Goal: Task Accomplishment & Management: Manage account settings

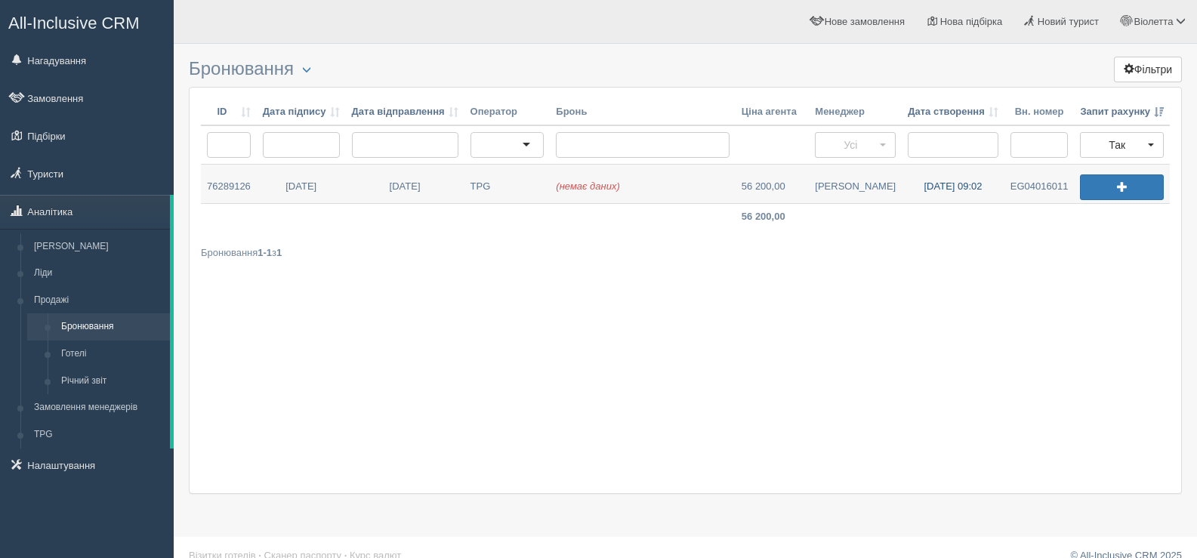
click at [932, 183] on link "15.08.2025 09:02" at bounding box center [953, 184] width 103 height 39
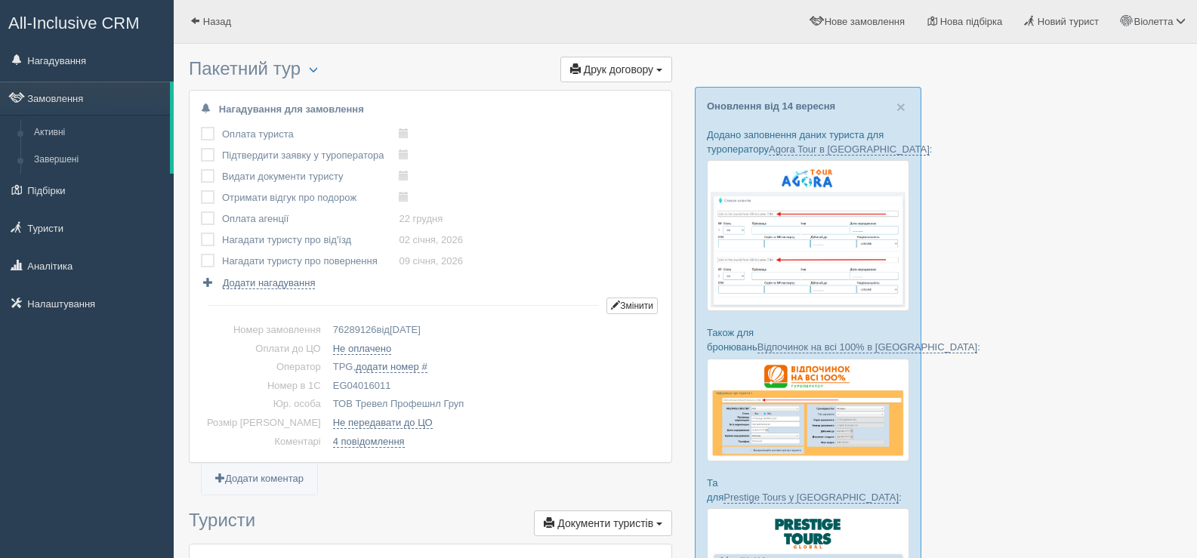
drag, startPoint x: 368, startPoint y: 382, endPoint x: 304, endPoint y: 381, distance: 64.2
click at [327, 381] on td "EG04016011" at bounding box center [493, 386] width 333 height 19
copy td "EG04016011"
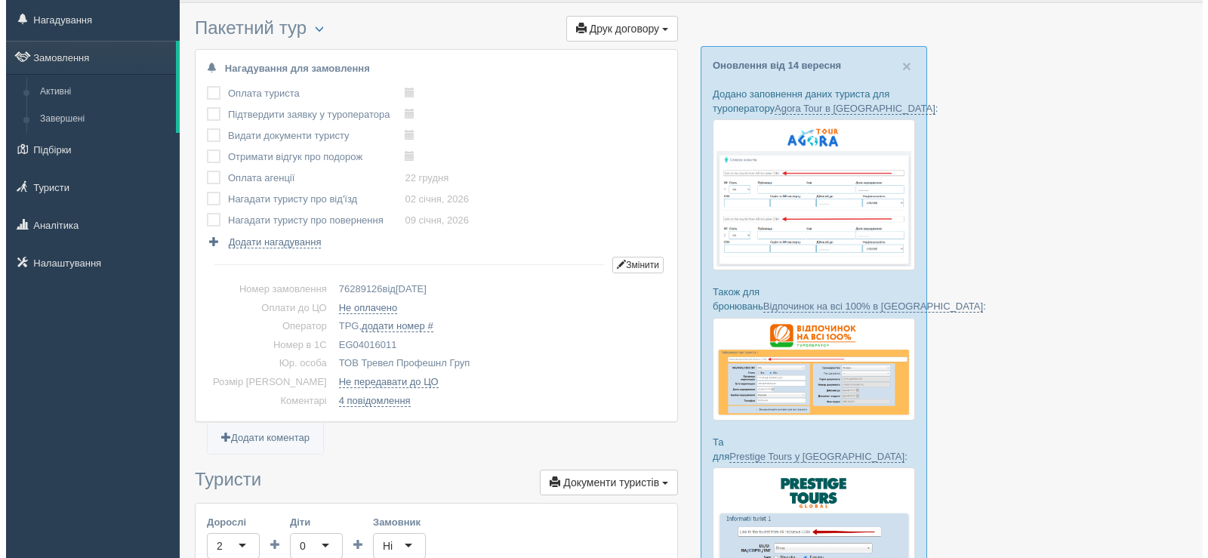
scroll to position [76, 0]
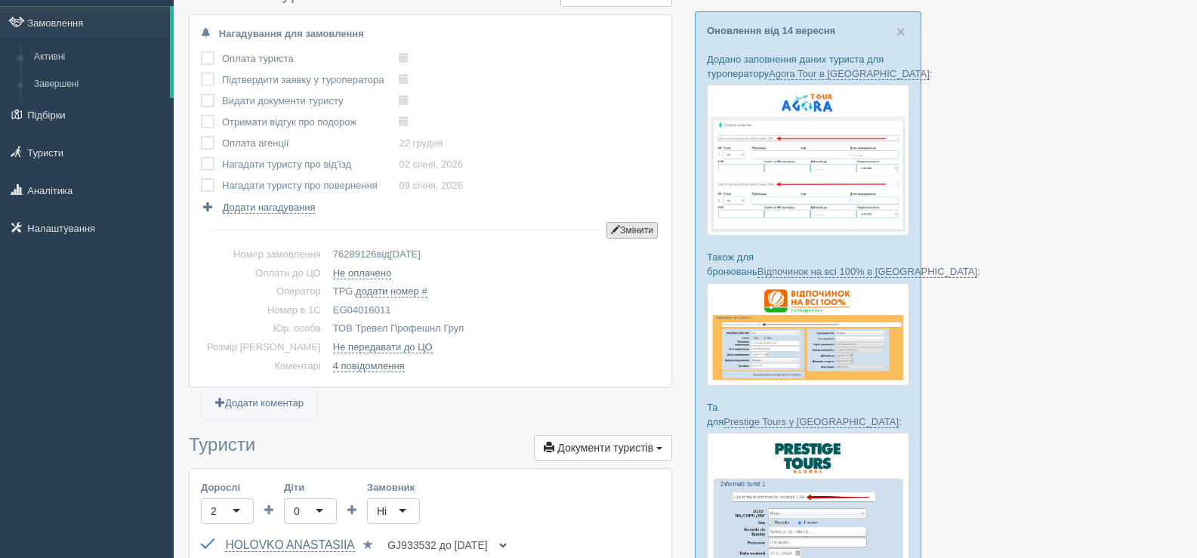
click at [632, 226] on button "Змінити" at bounding box center [631, 230] width 51 height 17
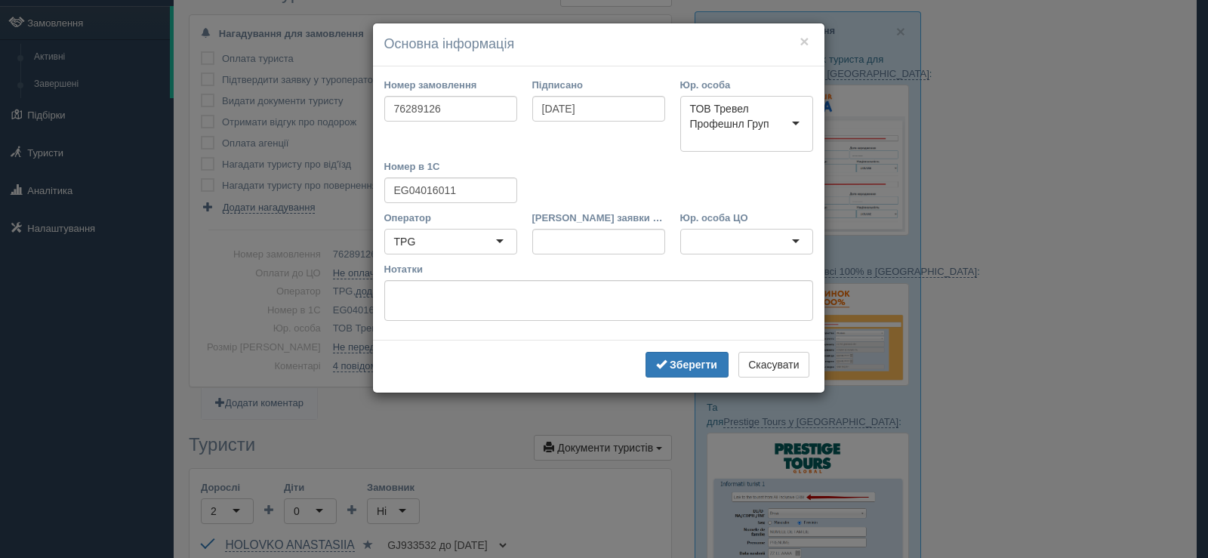
click at [794, 123] on div "ТОВ Тревел Профешнл Груп" at bounding box center [746, 124] width 133 height 56
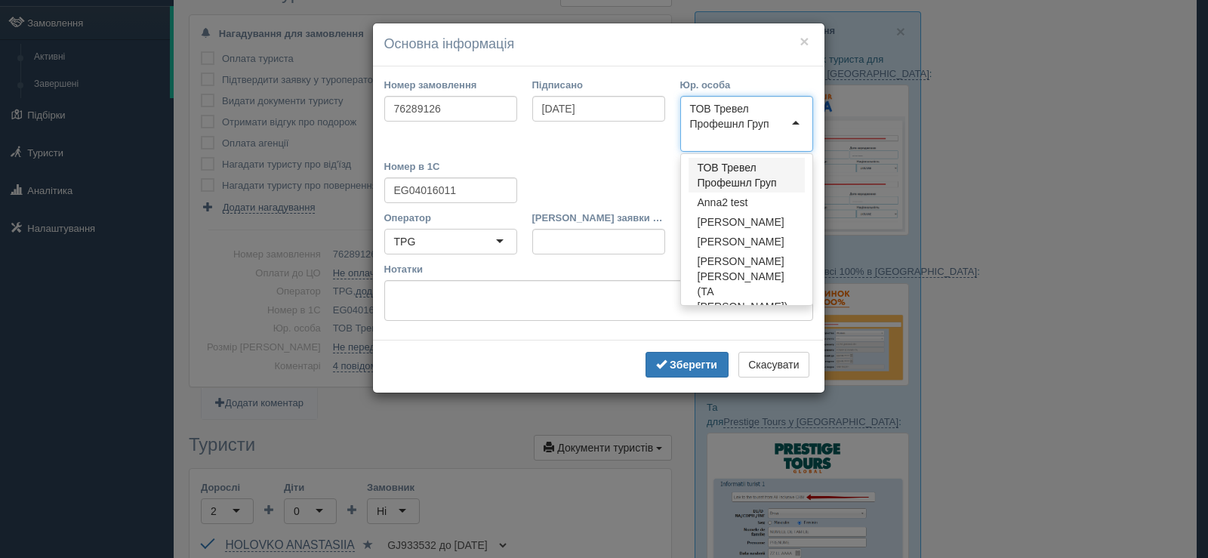
click at [772, 123] on div "ТОВ Тревел Профешнл Груп" at bounding box center [746, 116] width 113 height 30
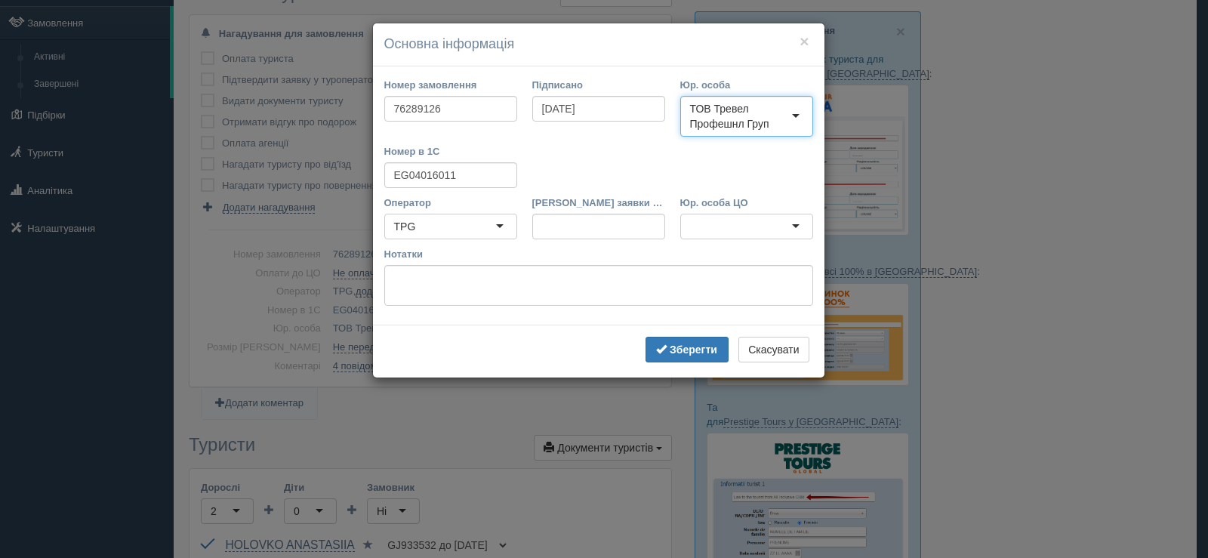
drag, startPoint x: 691, startPoint y: 103, endPoint x: 749, endPoint y: 114, distance: 59.1
click at [749, 114] on div "ТОВ Тревел Профешнл Груп" at bounding box center [746, 116] width 113 height 30
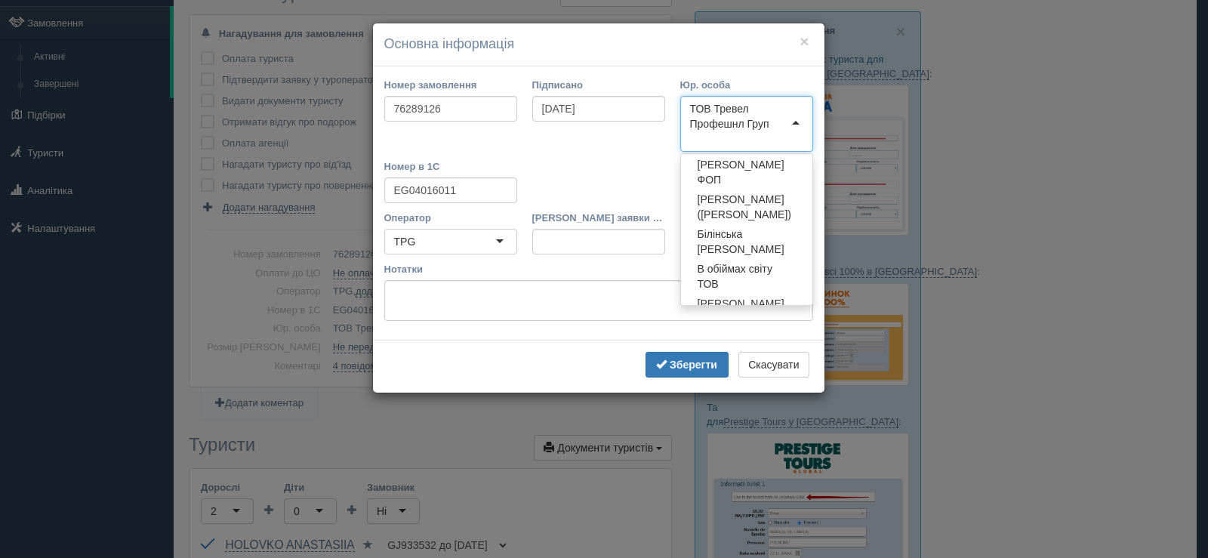
scroll to position [302, 0]
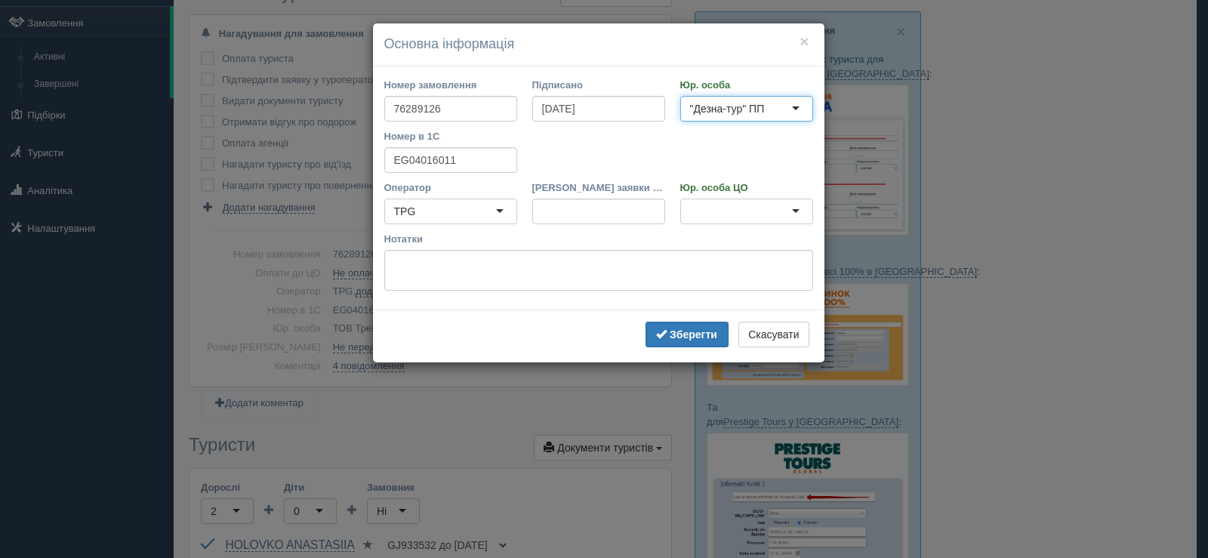
click at [498, 208] on div "TPG" at bounding box center [450, 212] width 133 height 26
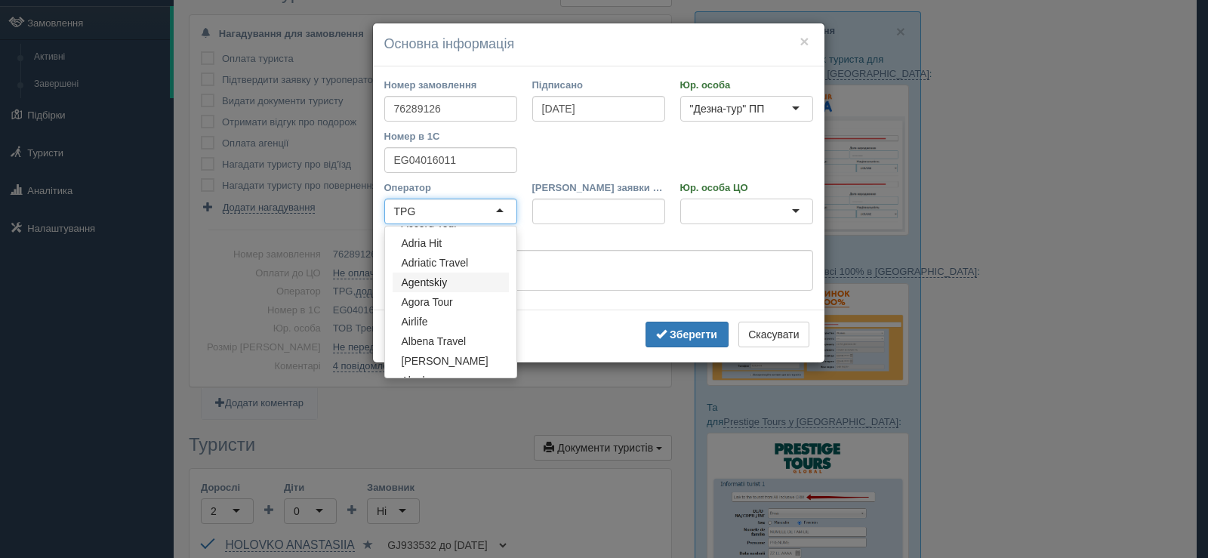
scroll to position [151, 0]
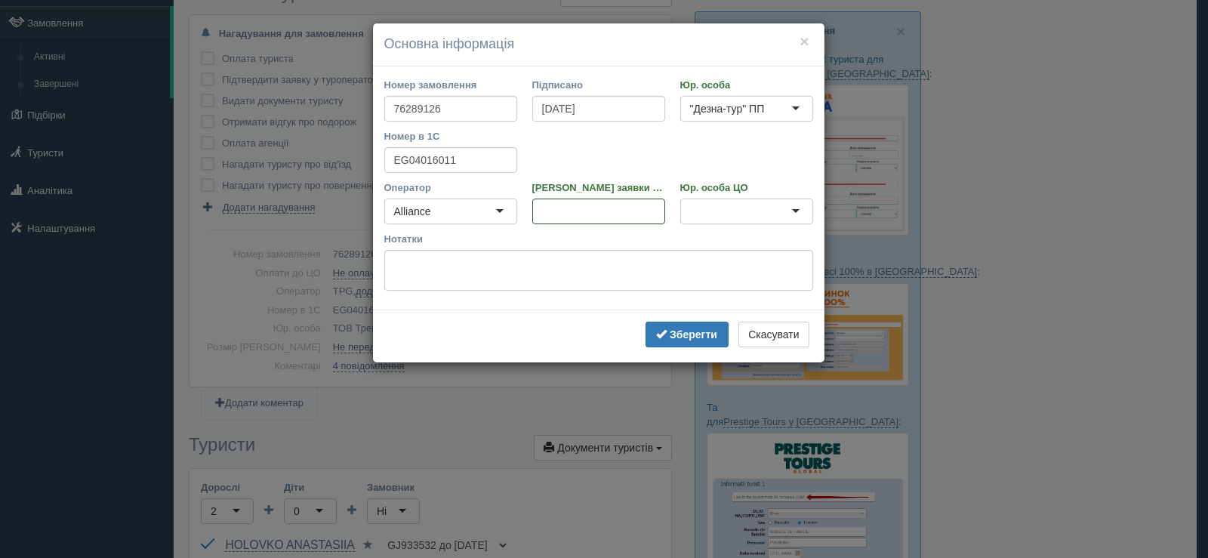
click at [551, 209] on input "Номер заявки ТО" at bounding box center [598, 212] width 133 height 26
paste input "68152"
type input "68152"
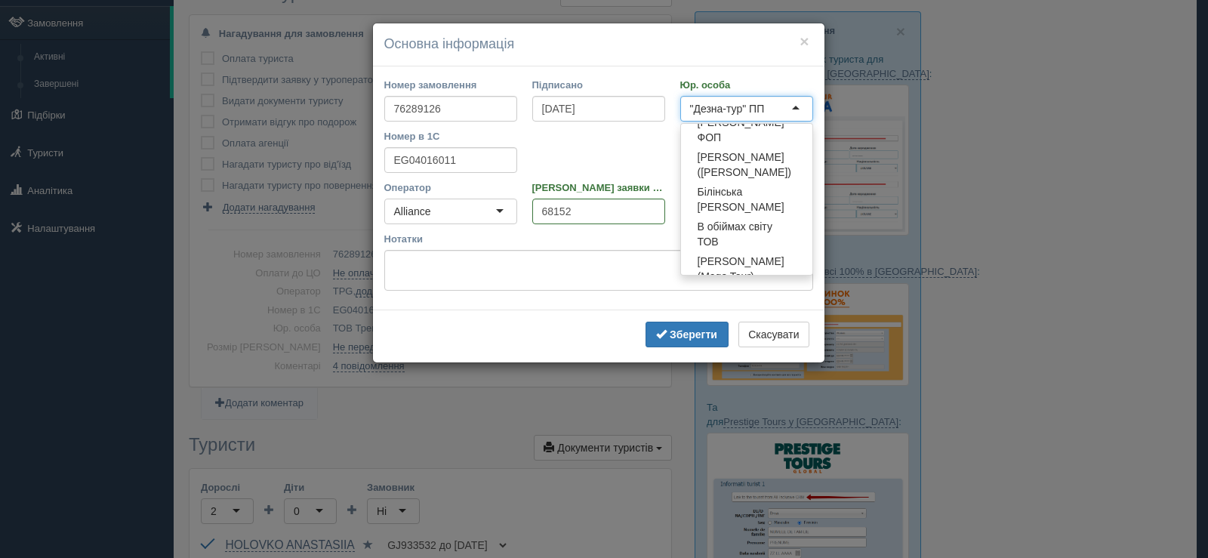
click at [800, 105] on div ""Дезна-тур" ПП" at bounding box center [746, 109] width 133 height 26
click at [691, 108] on input "Юр. особа" at bounding box center [691, 108] width 3 height 15
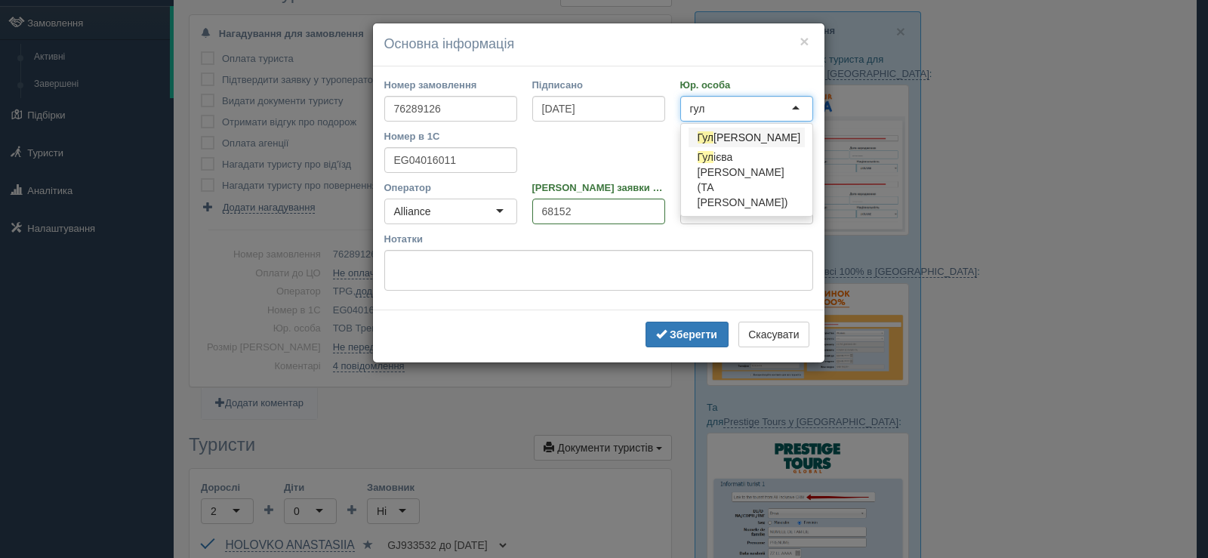
type input "гуля"
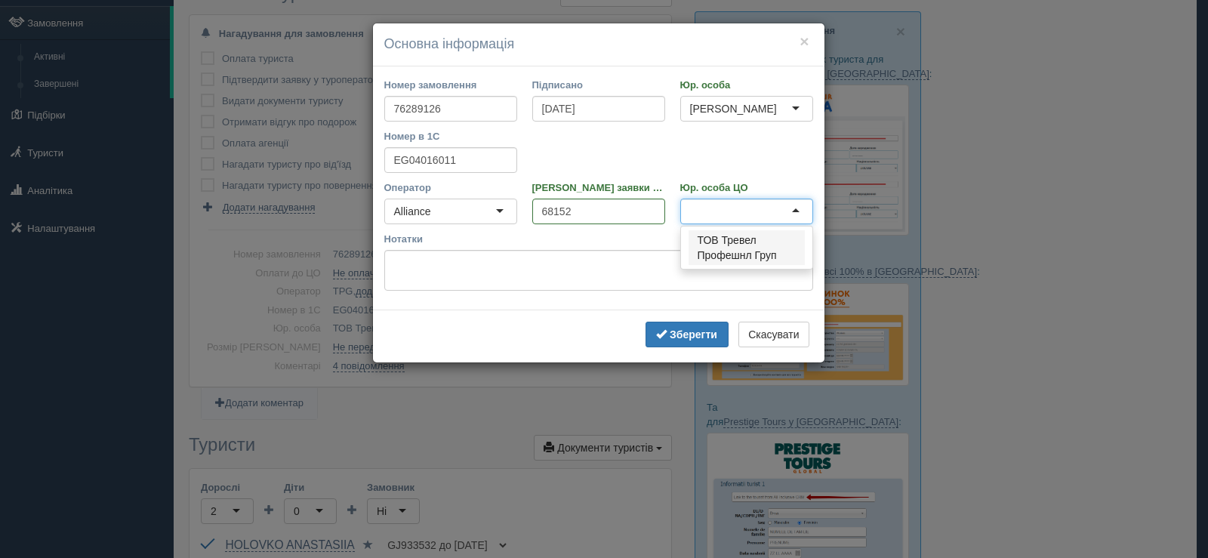
click at [724, 222] on div at bounding box center [746, 212] width 133 height 26
type input "г"
click at [797, 224] on div at bounding box center [746, 212] width 133 height 26
click at [705, 224] on div at bounding box center [746, 212] width 133 height 26
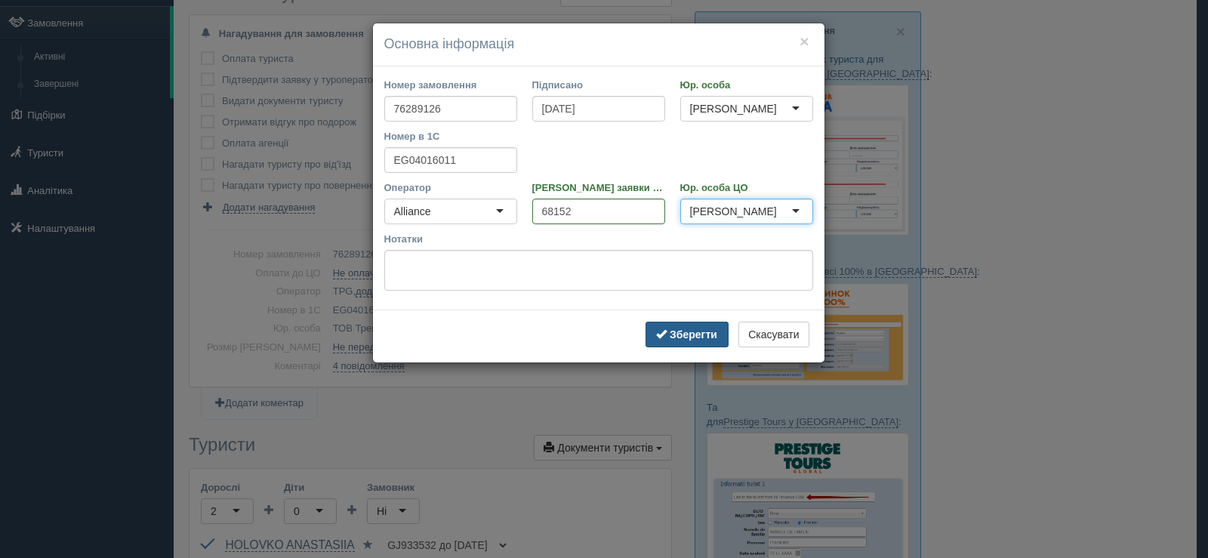
type input "Гуляєва Алла Миколаївна ФОП"
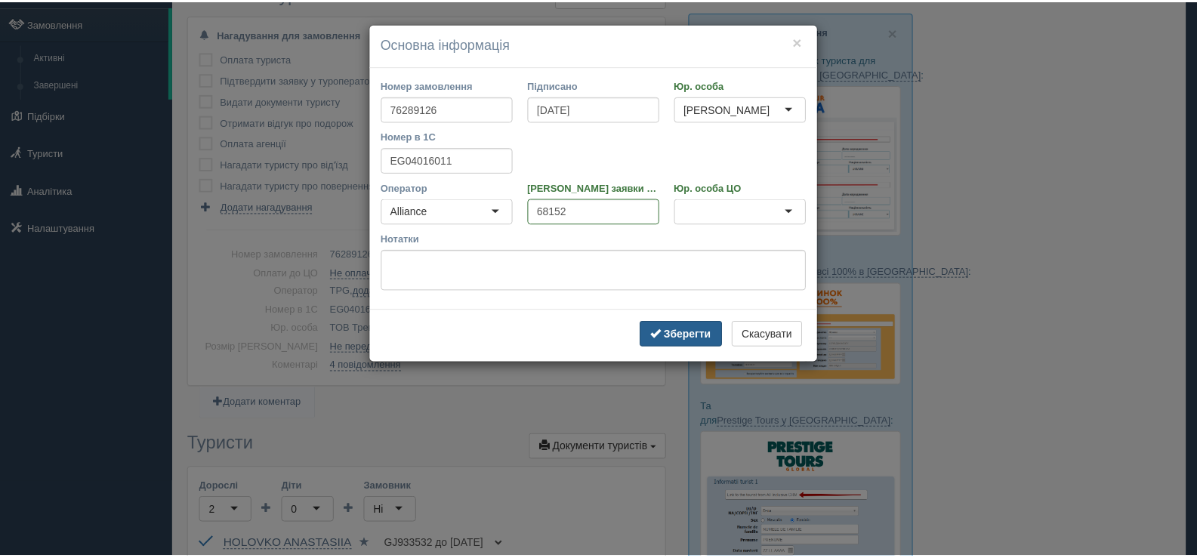
scroll to position [0, 0]
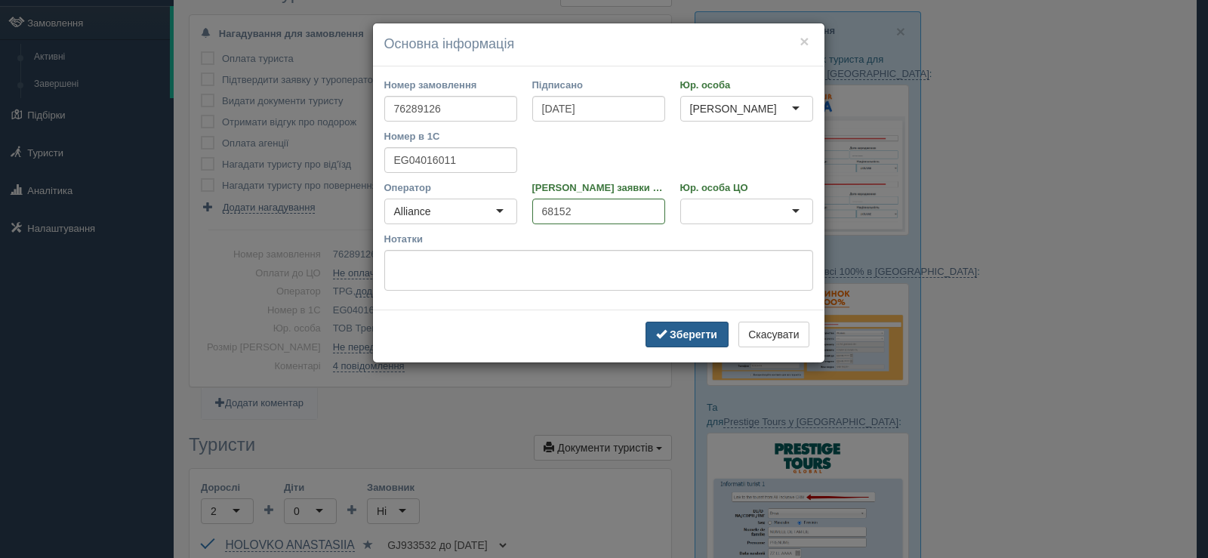
click at [689, 341] on button "Зберегти" at bounding box center [687, 335] width 83 height 26
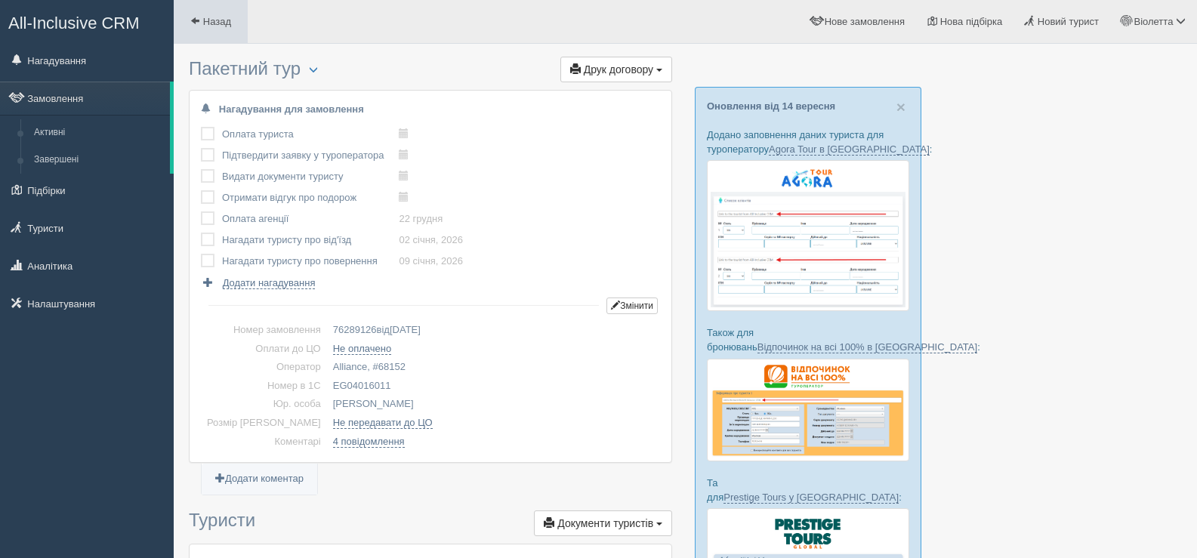
click at [198, 18] on span at bounding box center [195, 21] width 10 height 10
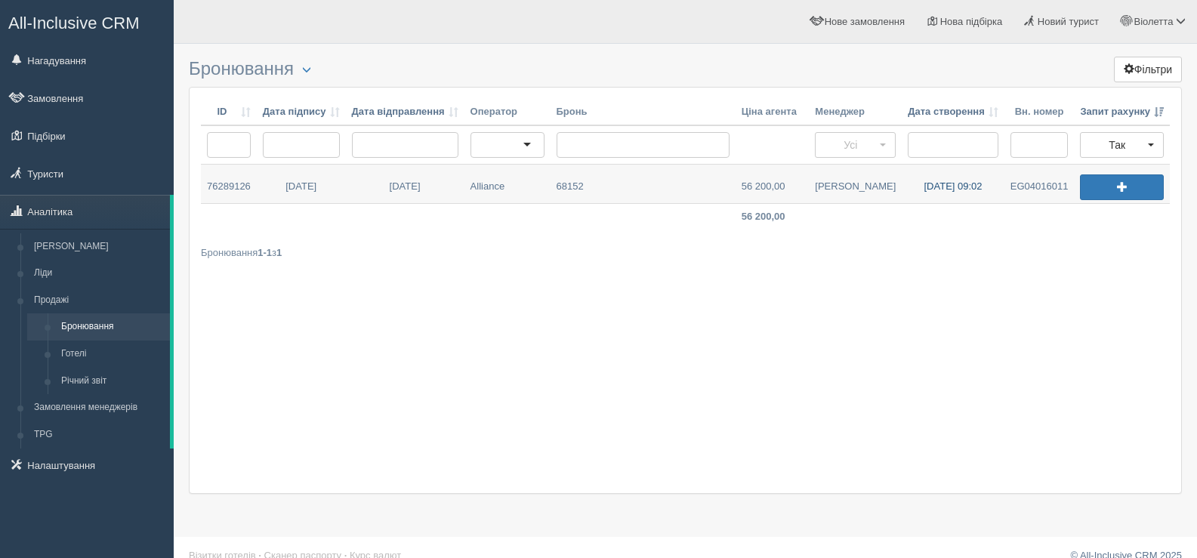
click at [954, 185] on link "[DATE] 09:02" at bounding box center [953, 184] width 103 height 39
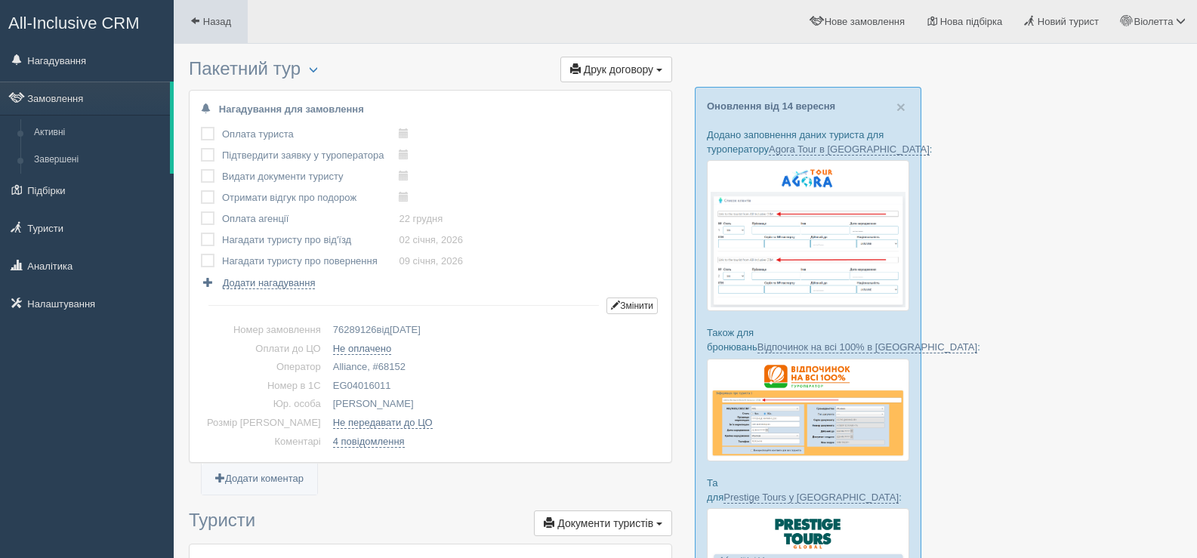
click at [196, 20] on span at bounding box center [195, 21] width 10 height 10
